Goal: Check status: Check status

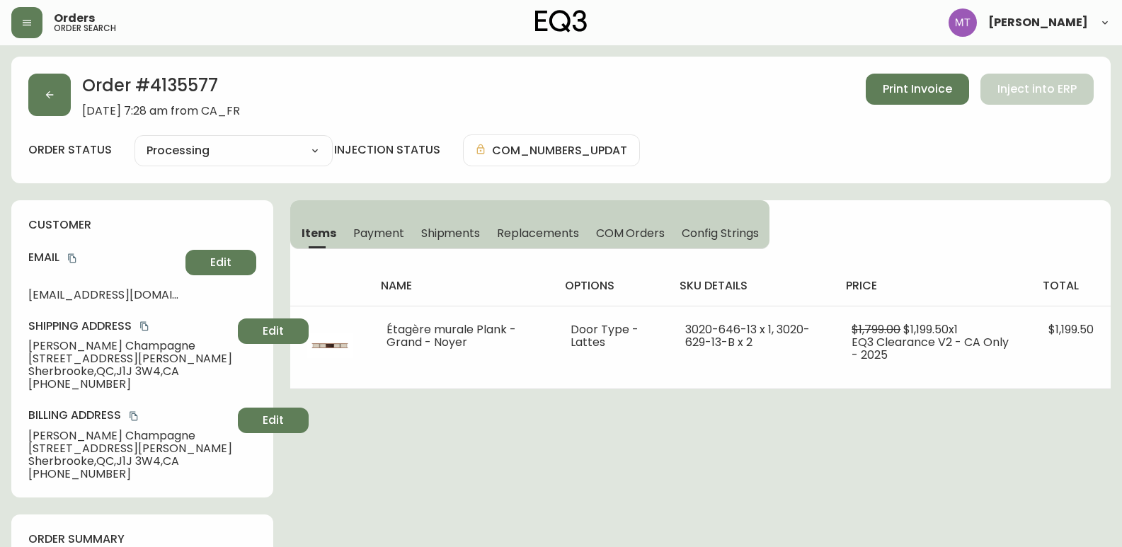
select select "PROCESSING"
click at [50, 103] on button "button" at bounding box center [49, 95] width 42 height 42
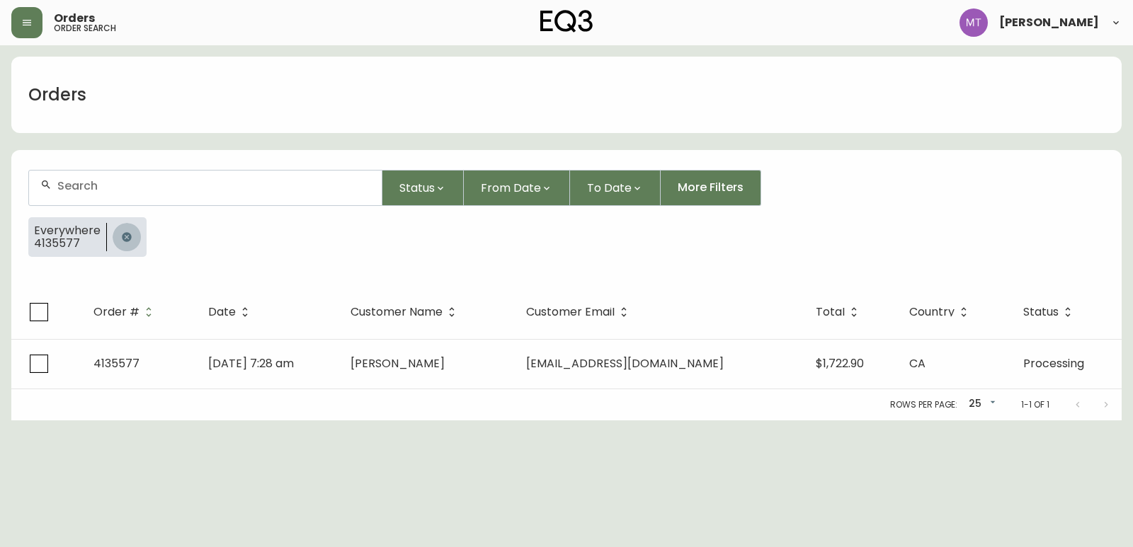
click at [120, 244] on button "button" at bounding box center [127, 237] width 28 height 28
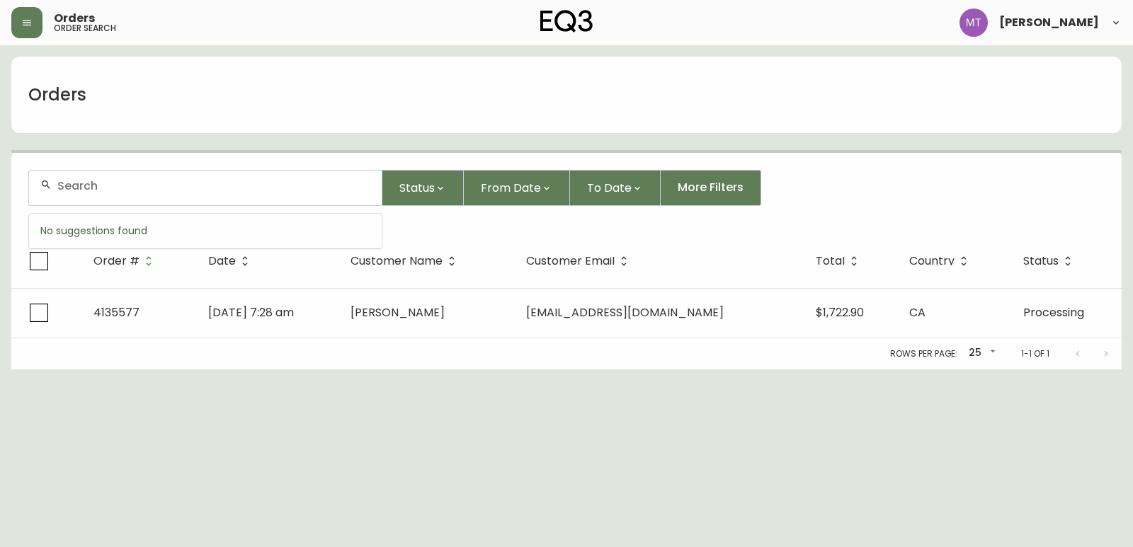
click at [115, 188] on input "text" at bounding box center [213, 185] width 313 height 13
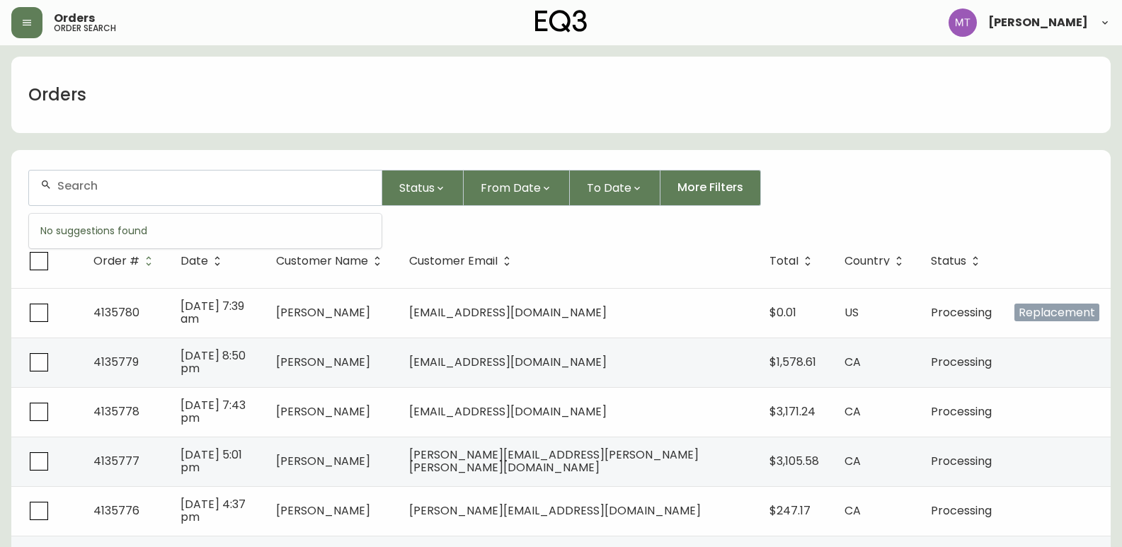
paste input "4134380"
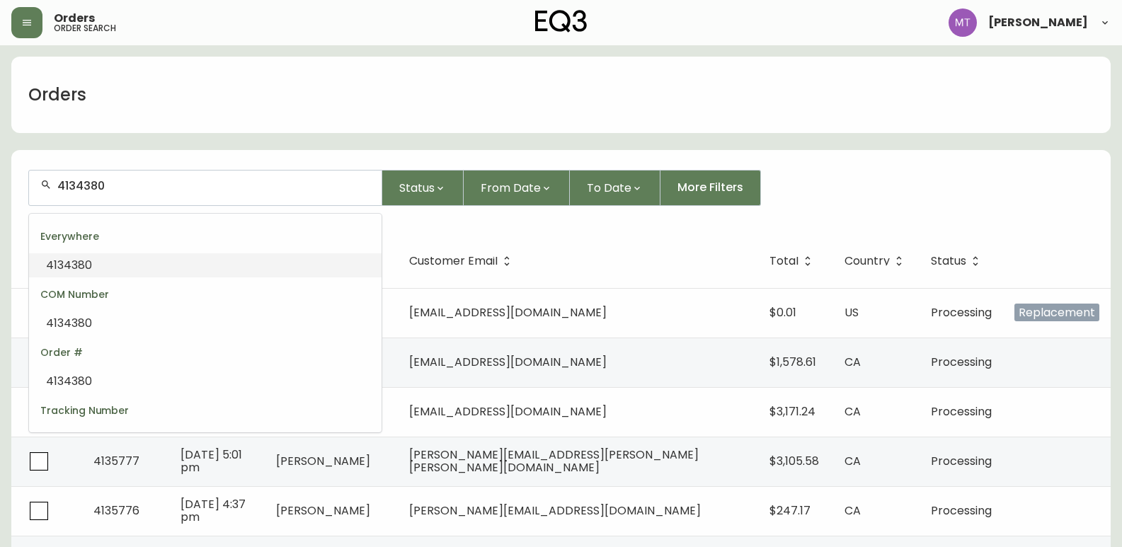
click at [122, 249] on div "Everywhere" at bounding box center [205, 237] width 353 height 34
click at [116, 275] on li "4134380" at bounding box center [205, 265] width 353 height 24
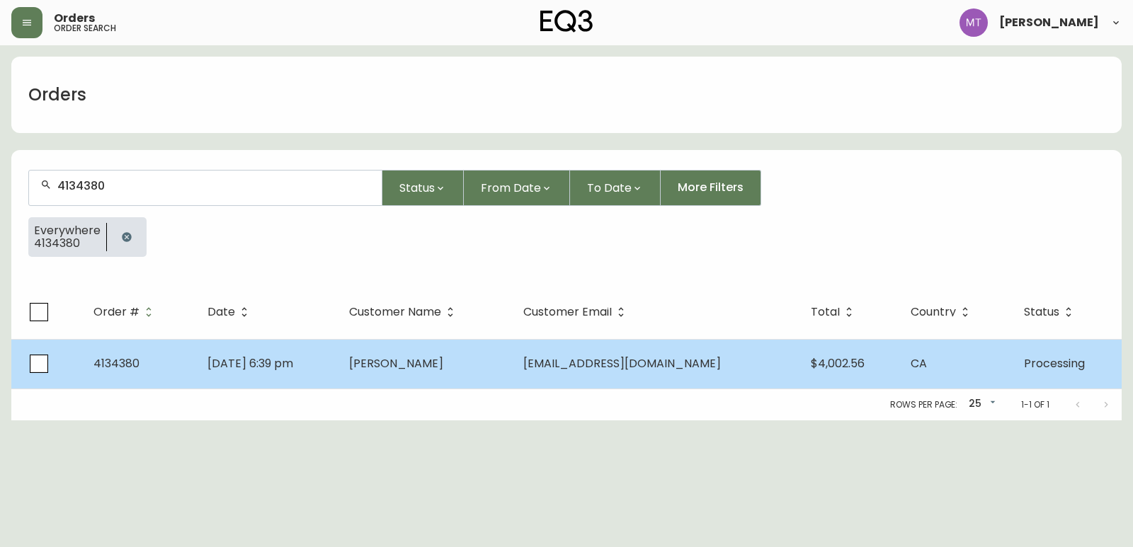
type input "4134380"
click at [338, 377] on td "[DATE] 6:39 pm" at bounding box center [267, 364] width 142 height 50
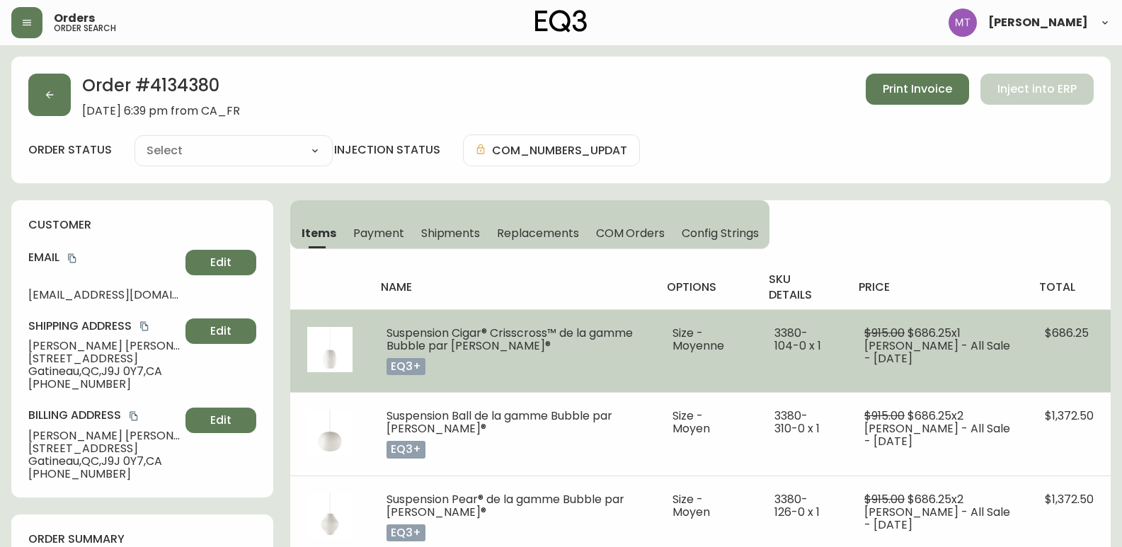
type input "Processing"
select select "PROCESSING"
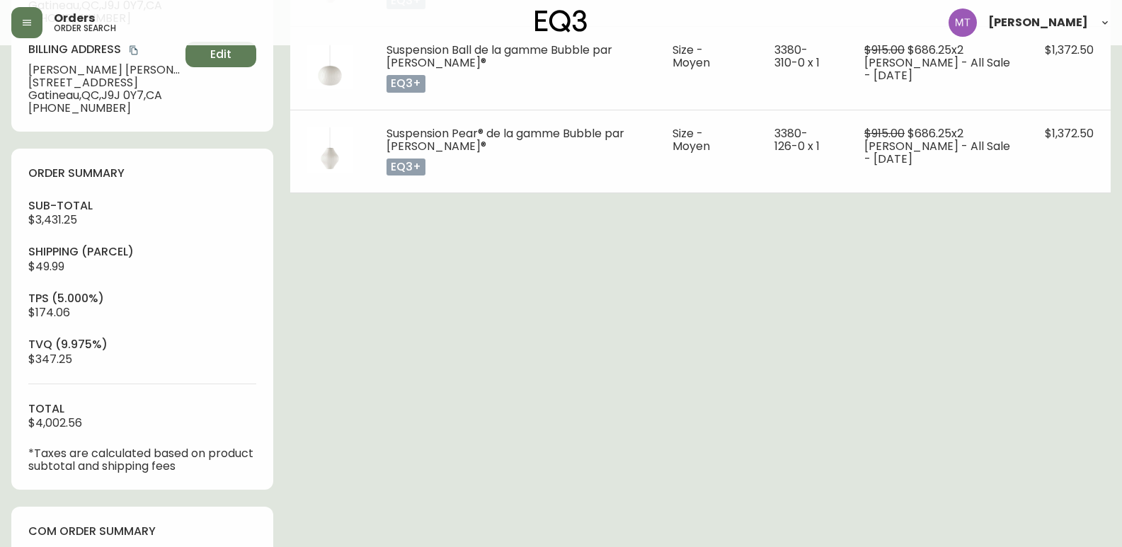
scroll to position [354, 0]
